Goal: Task Accomplishment & Management: Use online tool/utility

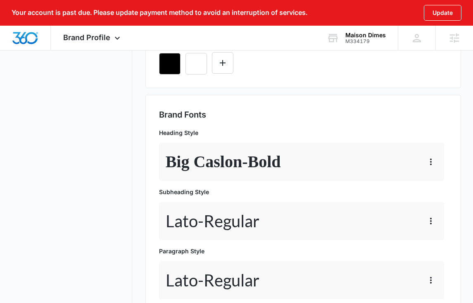
scroll to position [335, 0]
click at [112, 36] on icon at bounding box center [117, 40] width 10 height 10
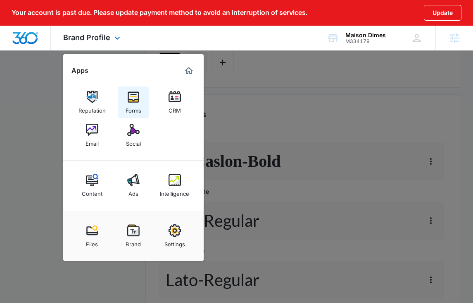
click at [128, 98] on img at bounding box center [133, 97] width 12 height 12
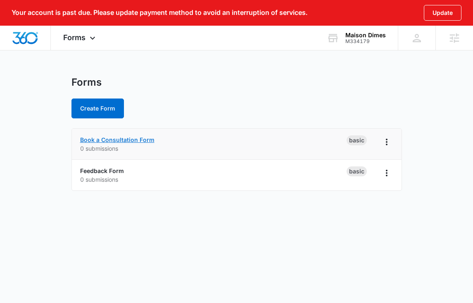
click at [116, 139] on link "Book a Consultation Form" at bounding box center [117, 139] width 74 height 7
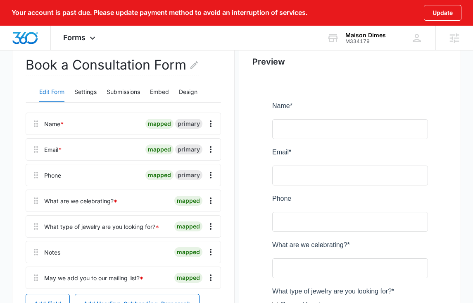
scroll to position [17, 0]
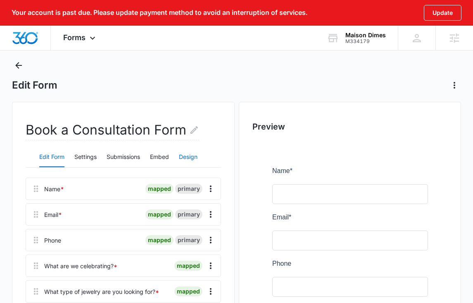
click at [184, 157] on button "Design" at bounding box center [188, 157] width 19 height 20
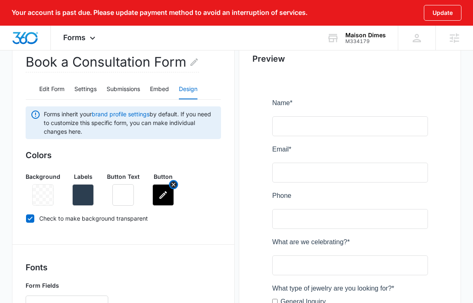
click at [162, 198] on icon "button" at bounding box center [163, 195] width 10 height 10
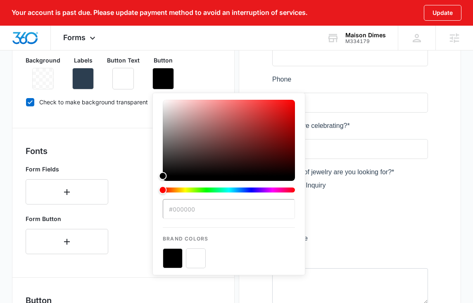
scroll to position [206, 0]
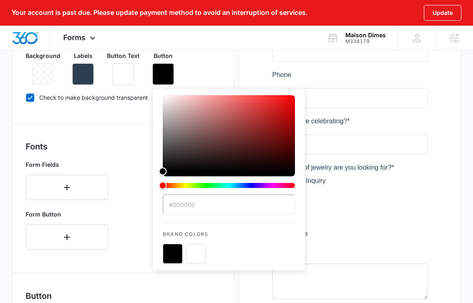
paste input "3B2F2F"
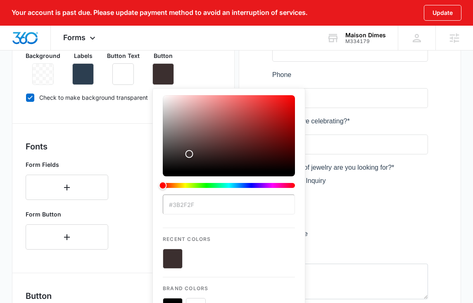
type input "#3B2F2F"
click at [175, 259] on button "color-picker-container" at bounding box center [173, 258] width 20 height 20
click at [81, 72] on icon "button" at bounding box center [83, 74] width 10 height 10
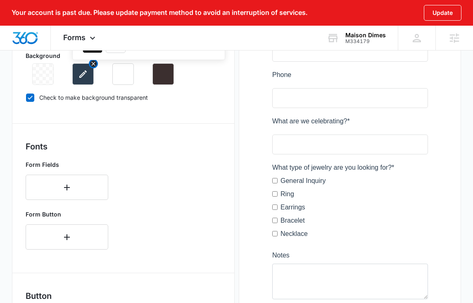
scroll to position [0, 0]
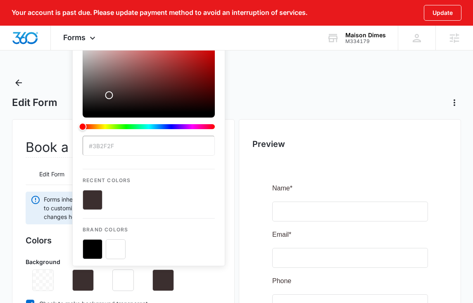
type input "#3B2F2F"
click at [96, 201] on button "color-picker-container" at bounding box center [93, 200] width 20 height 20
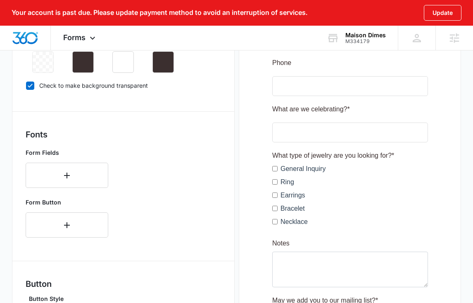
scroll to position [220, 0]
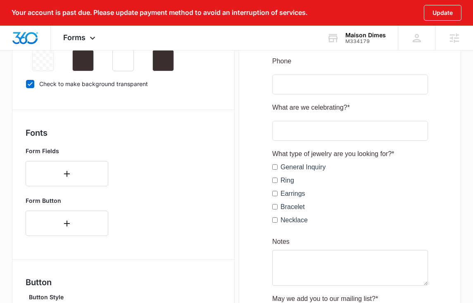
click at [110, 55] on div "Button Text" at bounding box center [123, 54] width 33 height 33
click at [129, 62] on button "button" at bounding box center [122, 60] width 21 height 21
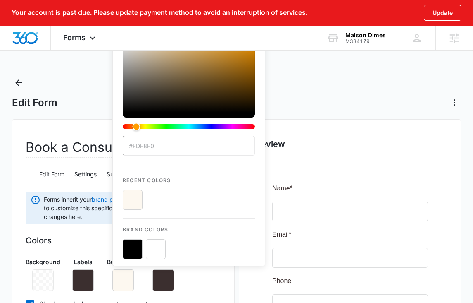
type input "#FDF8F0"
click at [131, 201] on button "color-picker-container" at bounding box center [133, 200] width 20 height 20
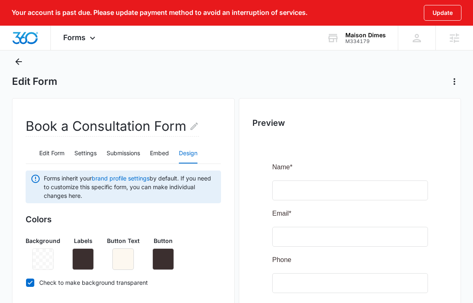
click at [78, 223] on h3 "Colors" at bounding box center [124, 219] width 196 height 12
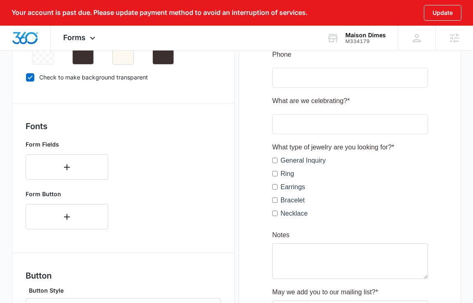
scroll to position [238, 0]
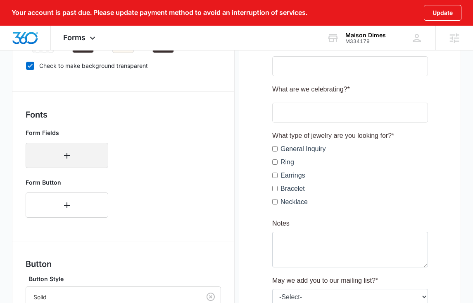
click at [64, 159] on icon "button" at bounding box center [67, 155] width 10 height 10
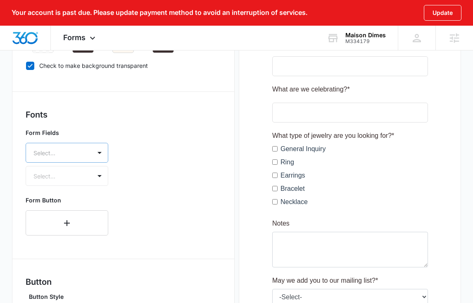
click at [76, 155] on div at bounding box center [56, 153] width 47 height 10
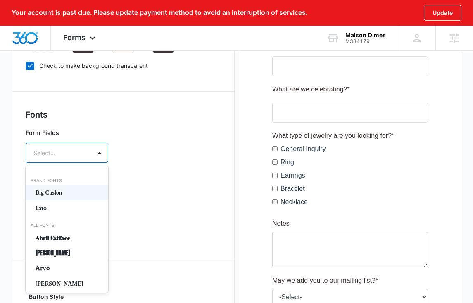
click at [72, 191] on p "Big Caslon" at bounding box center [66, 192] width 61 height 9
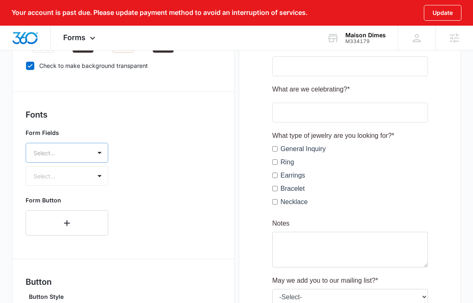
click at [77, 153] on div at bounding box center [56, 153] width 47 height 10
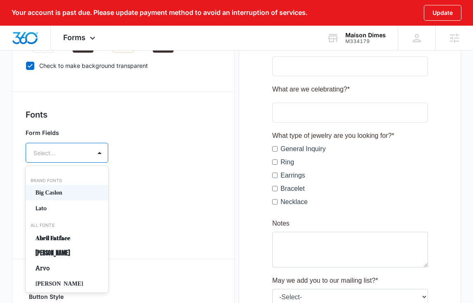
click at [54, 210] on p "Lato" at bounding box center [66, 207] width 61 height 9
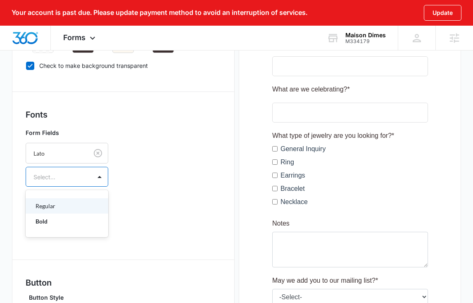
click at [89, 181] on div "Select..." at bounding box center [58, 176] width 65 height 19
click at [68, 208] on p "Regular" at bounding box center [66, 205] width 61 height 9
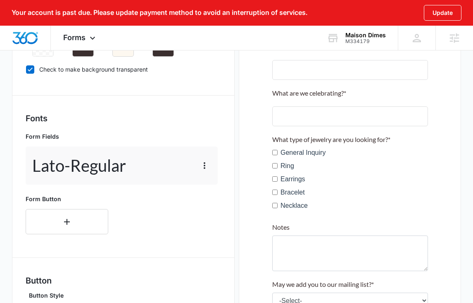
scroll to position [233, 0]
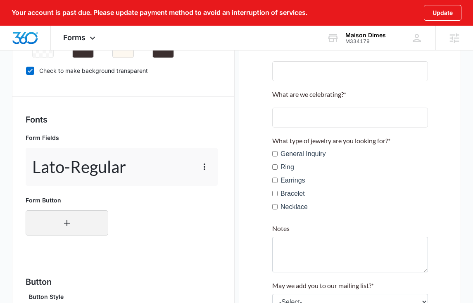
click at [91, 220] on button "button" at bounding box center [67, 222] width 83 height 25
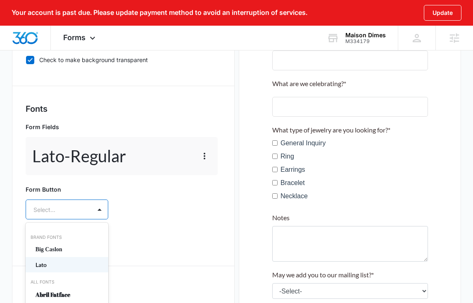
click at [91, 217] on div "Lato, 2 of 50. 50 results available. Use Up and Down to choose options, press E…" at bounding box center [67, 209] width 83 height 20
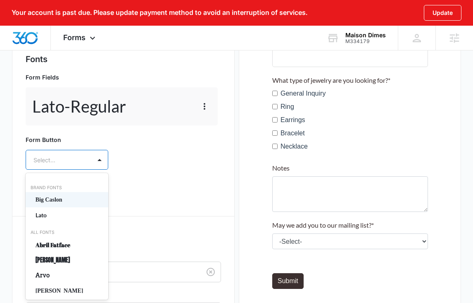
click at [82, 200] on p "Big Caslon" at bounding box center [66, 199] width 61 height 9
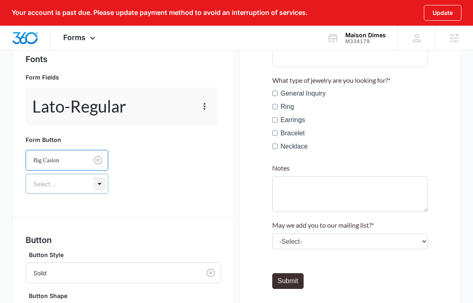
click at [98, 183] on div at bounding box center [99, 183] width 13 height 13
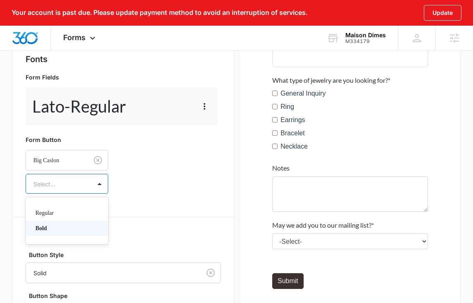
click at [72, 225] on p "Bold" at bounding box center [66, 228] width 61 height 9
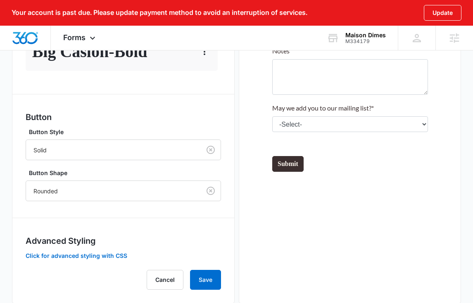
scroll to position [427, 0]
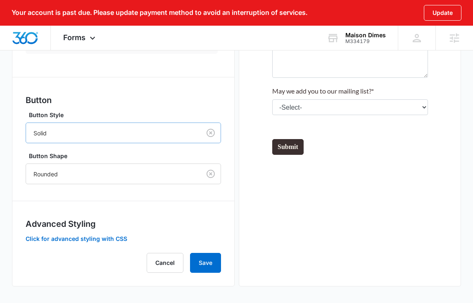
click at [134, 130] on div at bounding box center [111, 133] width 157 height 10
click at [154, 105] on h3 "Button" at bounding box center [124, 100] width 196 height 12
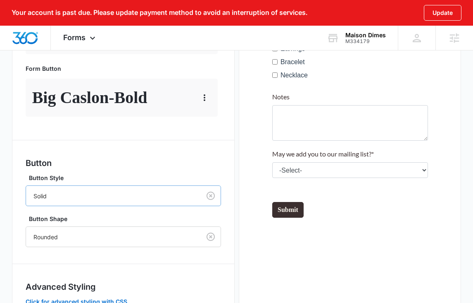
scroll to position [369, 0]
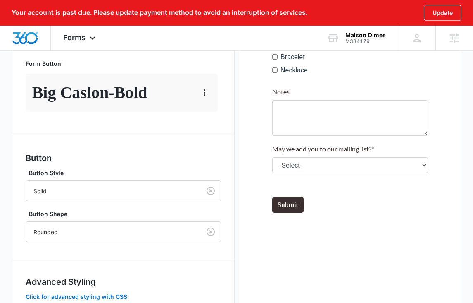
click at [160, 83] on div "Big Caslon - Bold" at bounding box center [122, 93] width 192 height 38
click at [196, 88] on div "Big Caslon - Bold" at bounding box center [122, 93] width 192 height 38
click at [206, 88] on icon "button" at bounding box center [205, 93] width 10 height 10
click at [207, 114] on button "Edit" at bounding box center [221, 116] width 47 height 12
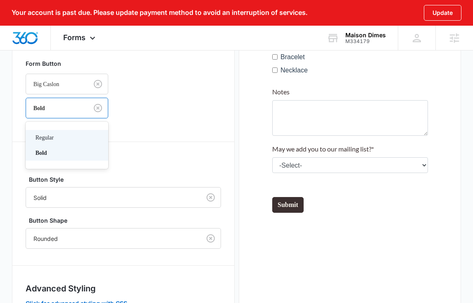
click at [81, 109] on div "Bold" at bounding box center [57, 108] width 62 height 19
click at [55, 143] on div "Regular" at bounding box center [67, 137] width 83 height 15
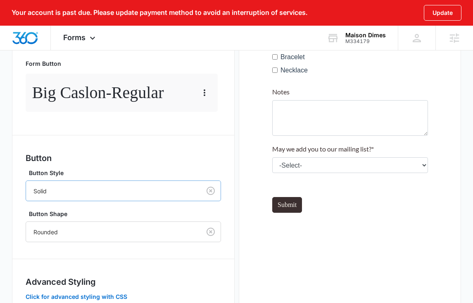
click at [93, 187] on div at bounding box center [111, 191] width 157 height 10
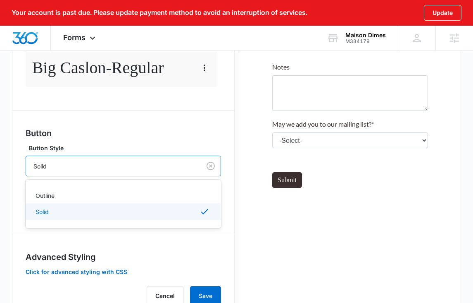
scroll to position [400, 0]
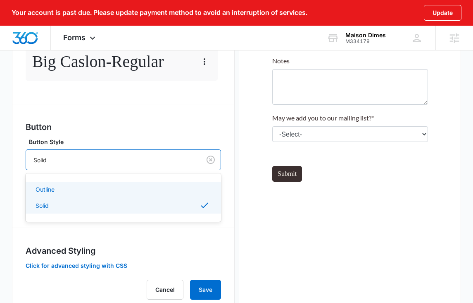
click at [104, 124] on h3 "Button" at bounding box center [124, 127] width 196 height 12
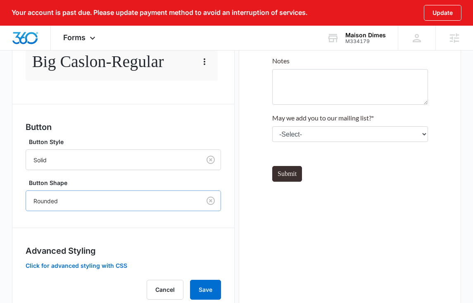
click at [83, 209] on div "Rounded" at bounding box center [113, 200] width 175 height 19
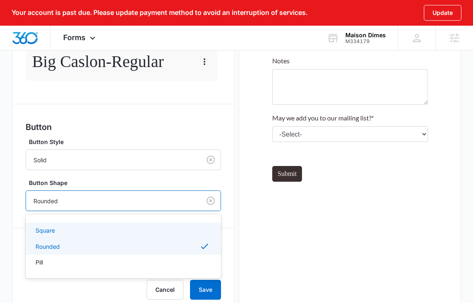
click at [71, 229] on div "Square" at bounding box center [123, 230] width 174 height 9
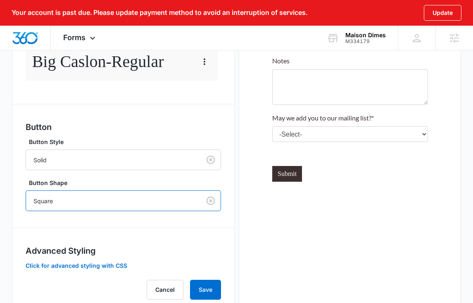
click at [129, 145] on label "Button Style" at bounding box center [127, 141] width 196 height 9
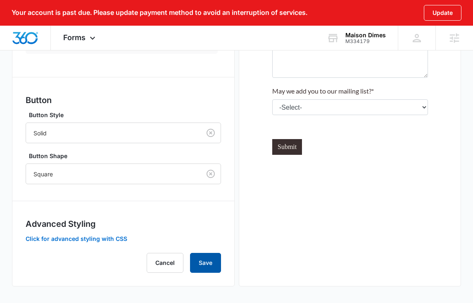
click at [212, 256] on button "Save" at bounding box center [205, 263] width 31 height 20
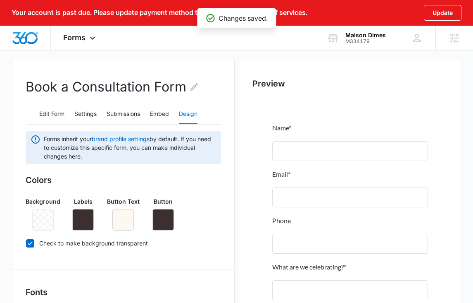
scroll to position [0, 0]
